Goal: Entertainment & Leisure: Browse casually

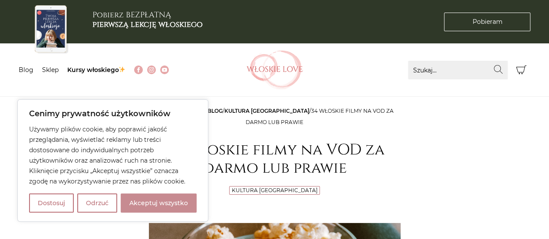
click at [147, 206] on button "Akceptuj wszystko" at bounding box center [159, 203] width 76 height 19
checkbox input "true"
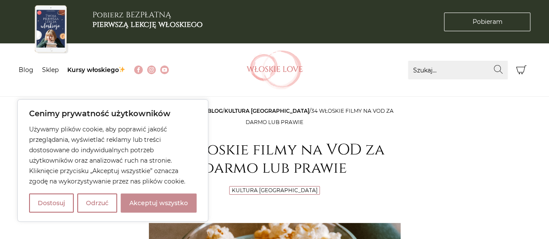
checkbox input "true"
